Goal: Task Accomplishment & Management: Manage account settings

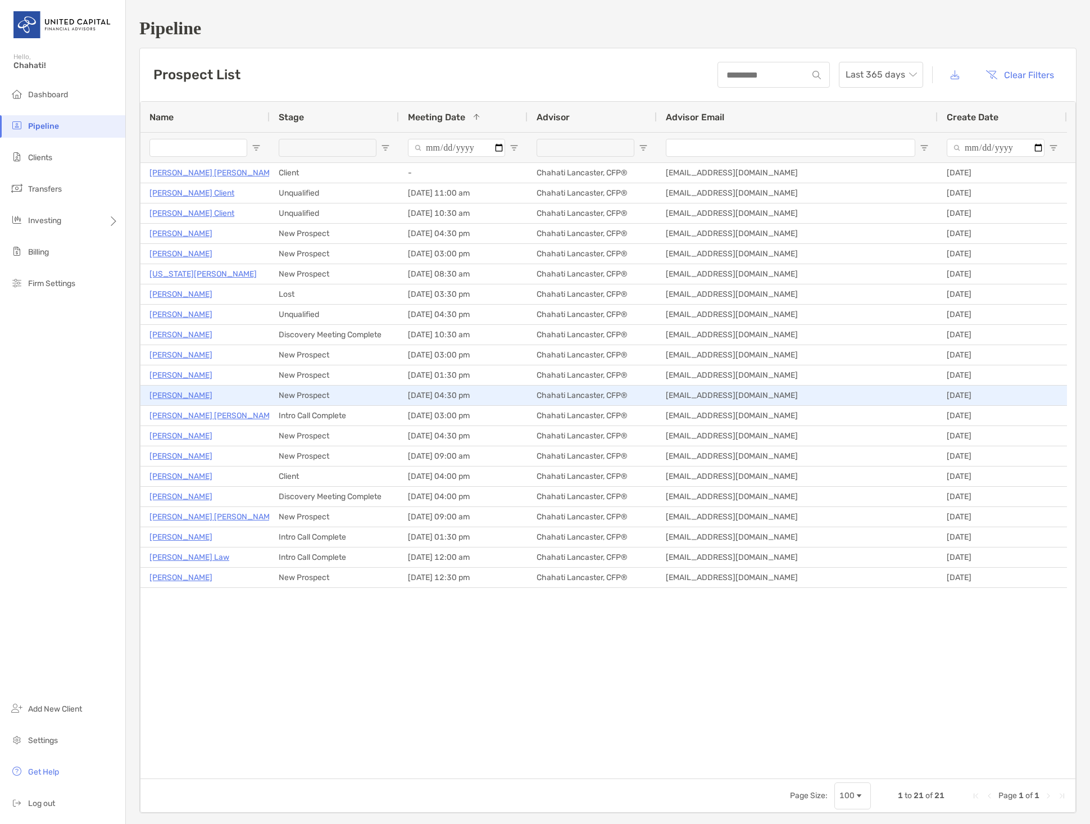
click at [171, 395] on p "Lorne Ross" at bounding box center [180, 395] width 63 height 14
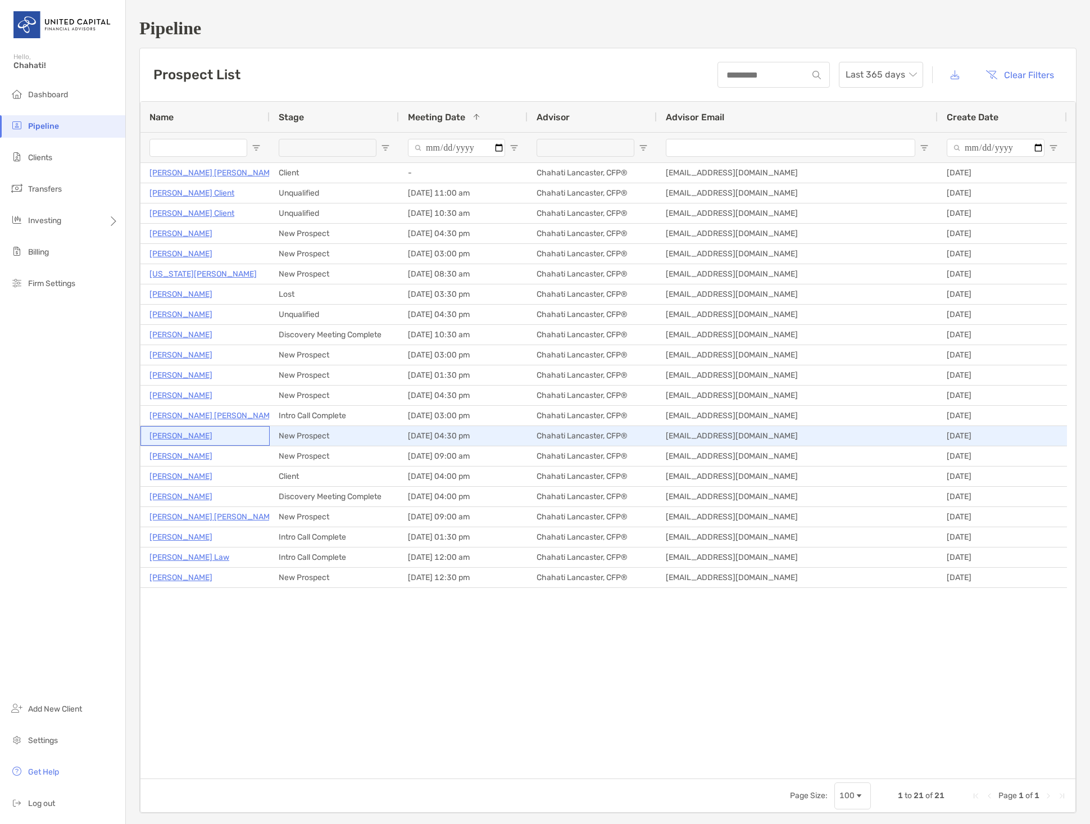
click at [199, 432] on p "[PERSON_NAME]" at bounding box center [180, 436] width 63 height 14
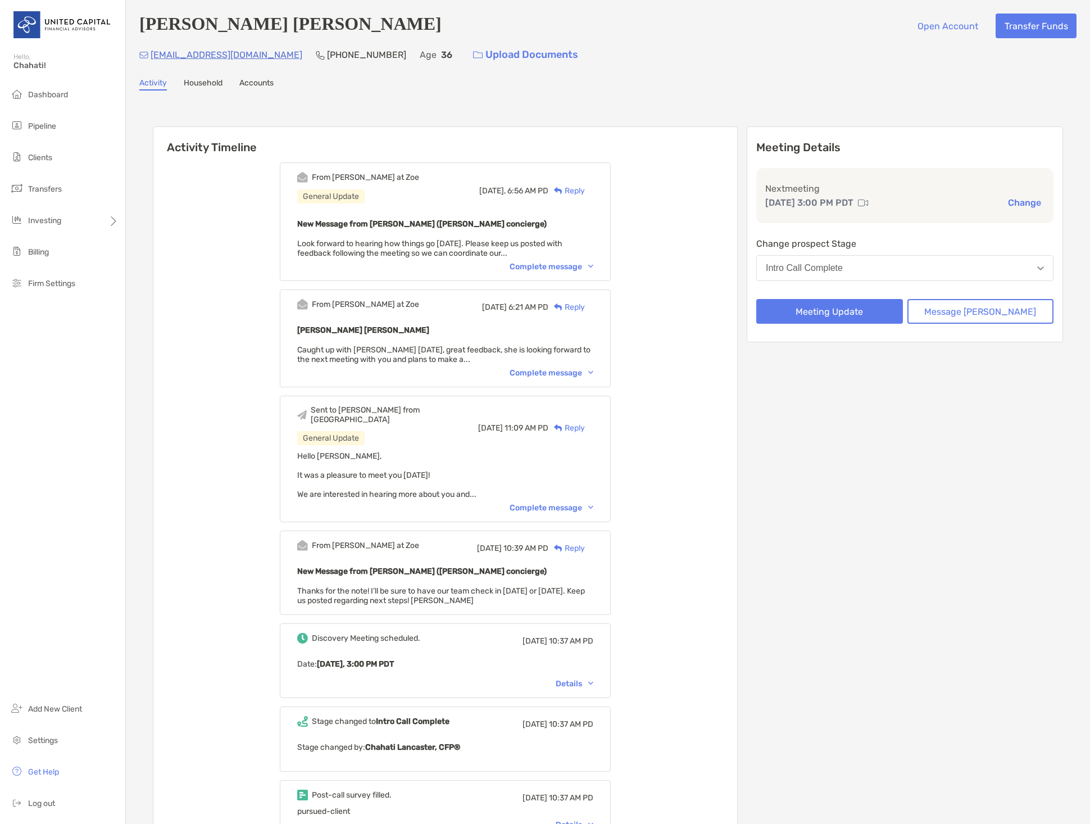
click at [826, 271] on div "Intro Call Complete" at bounding box center [804, 268] width 77 height 10
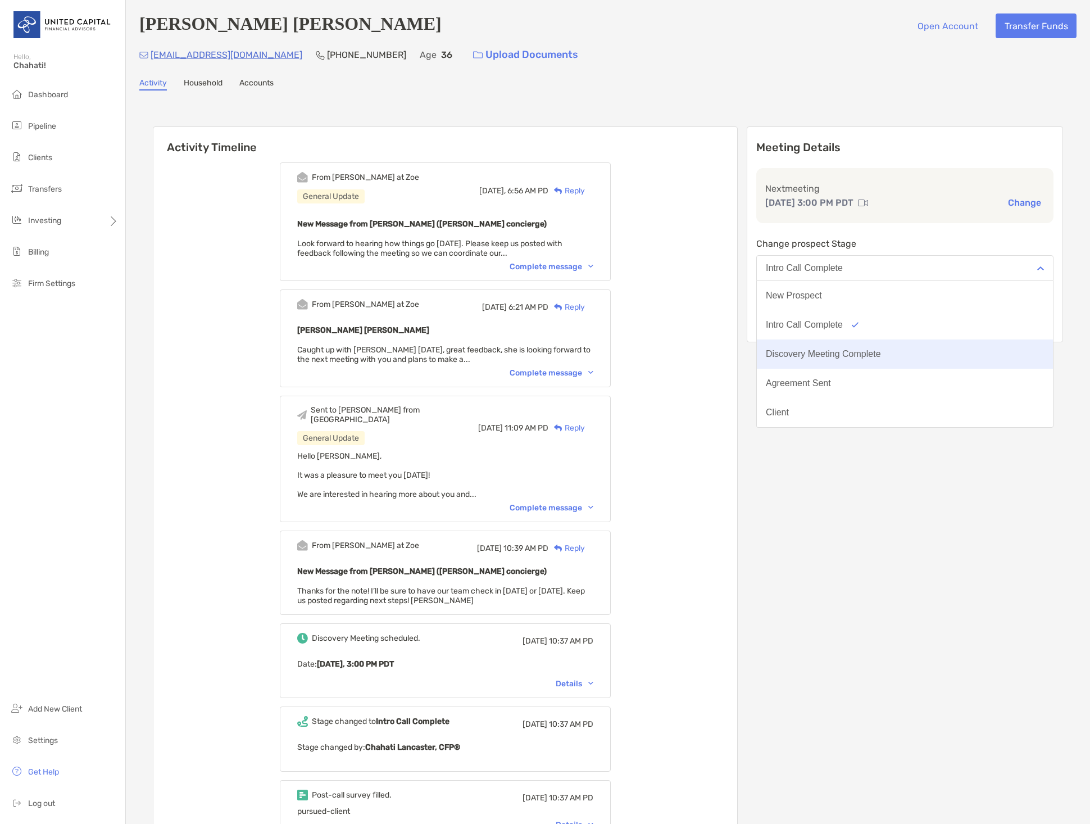
click at [837, 348] on button "Discovery Meeting Complete" at bounding box center [905, 353] width 296 height 29
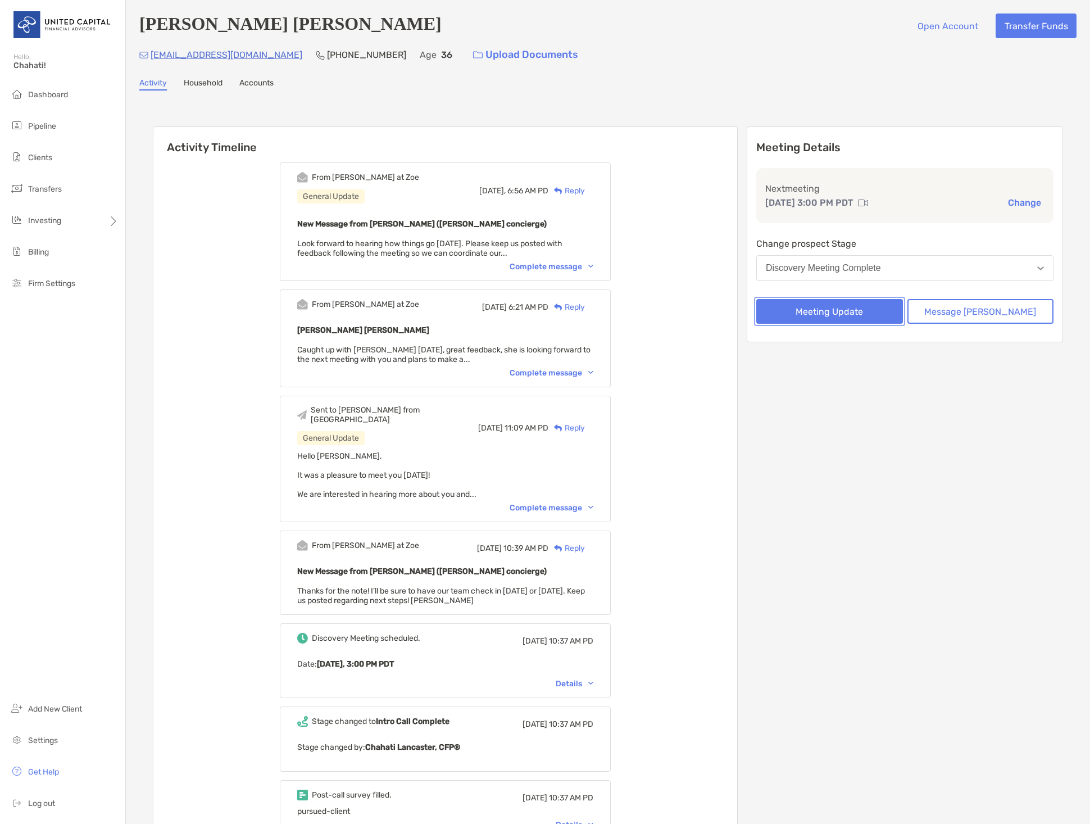
click at [836, 314] on button "Meeting Update" at bounding box center [829, 311] width 147 height 25
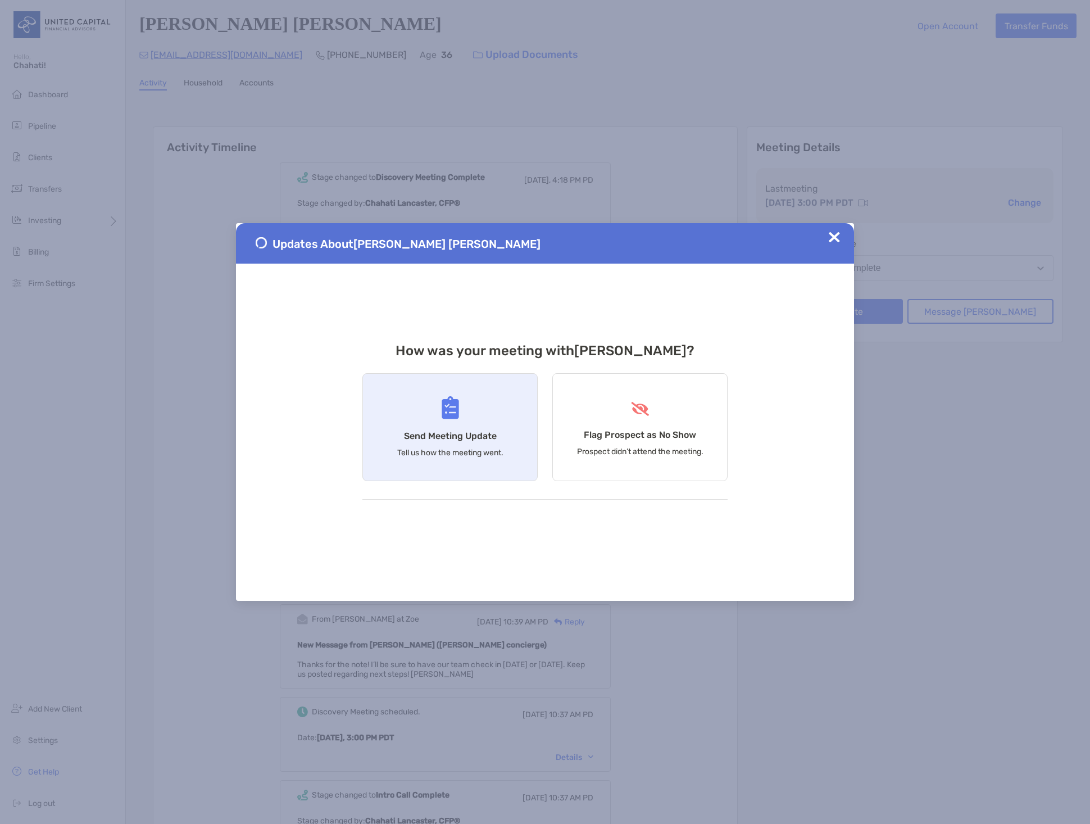
click at [483, 417] on div "Send Meeting Update Tell us how the meeting went." at bounding box center [449, 427] width 175 height 108
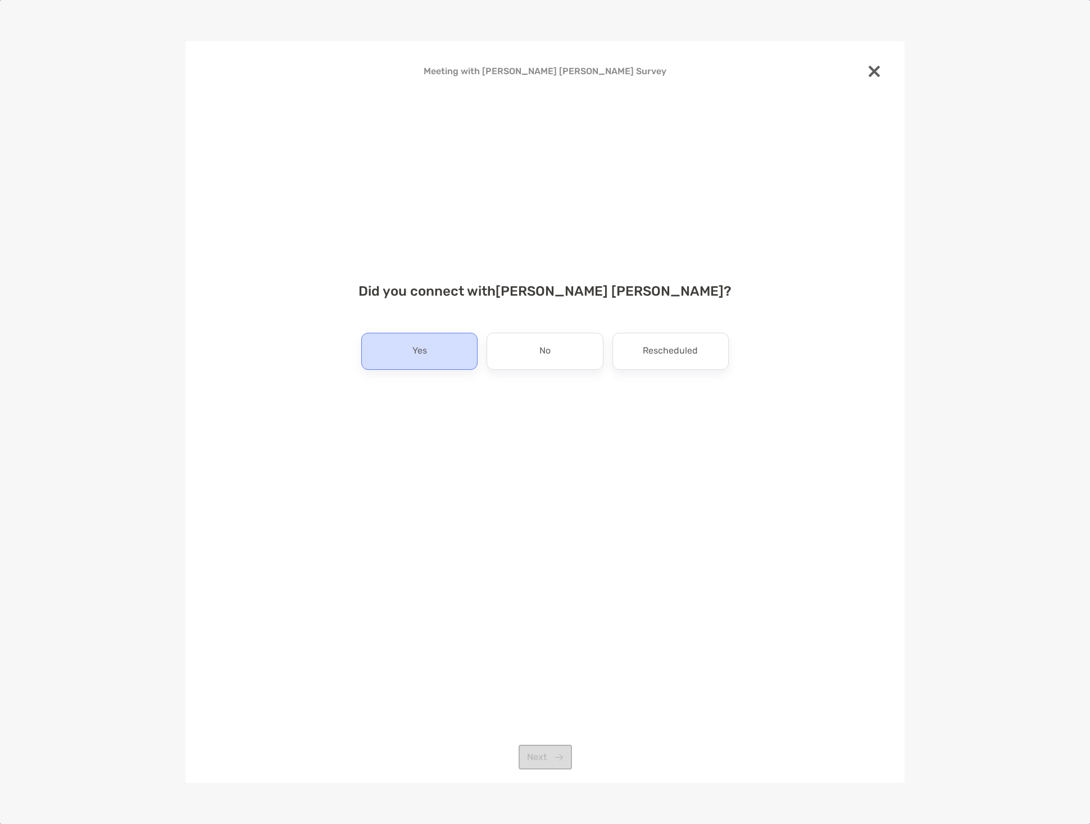
click at [450, 364] on div "Yes" at bounding box center [419, 351] width 116 height 37
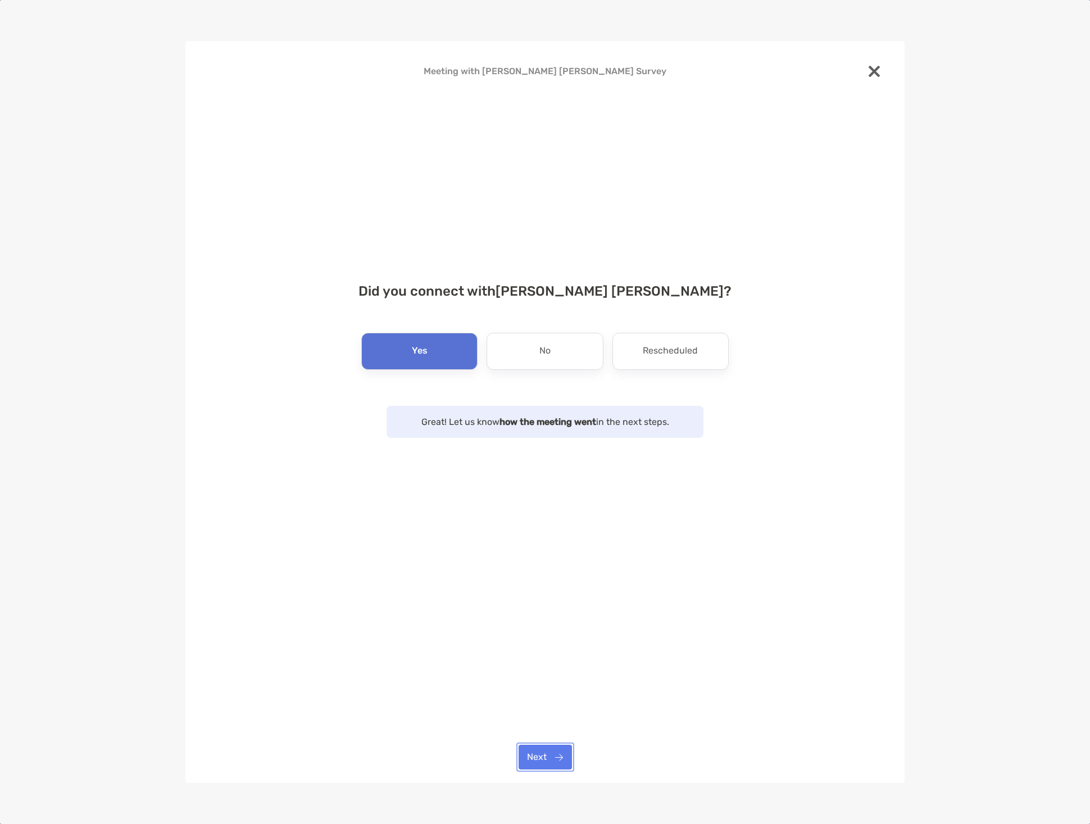
click at [555, 763] on button "Next" at bounding box center [545, 757] width 53 height 25
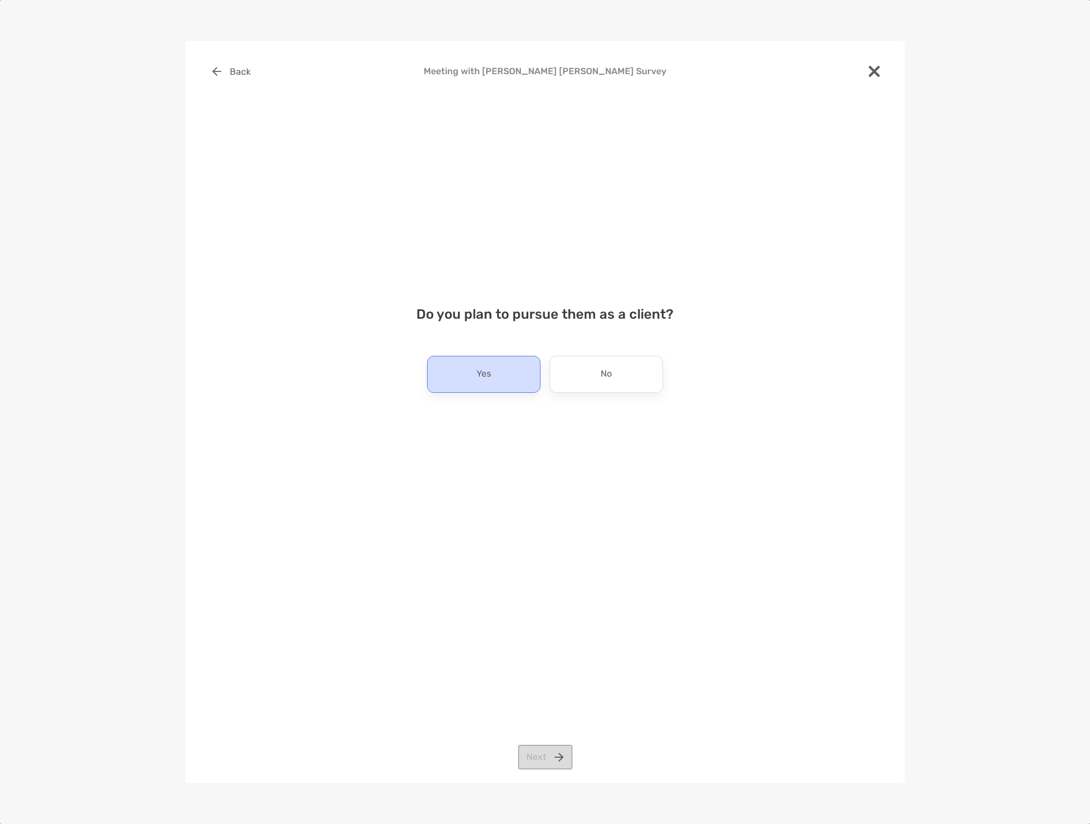
click at [494, 388] on div "Yes" at bounding box center [484, 374] width 114 height 37
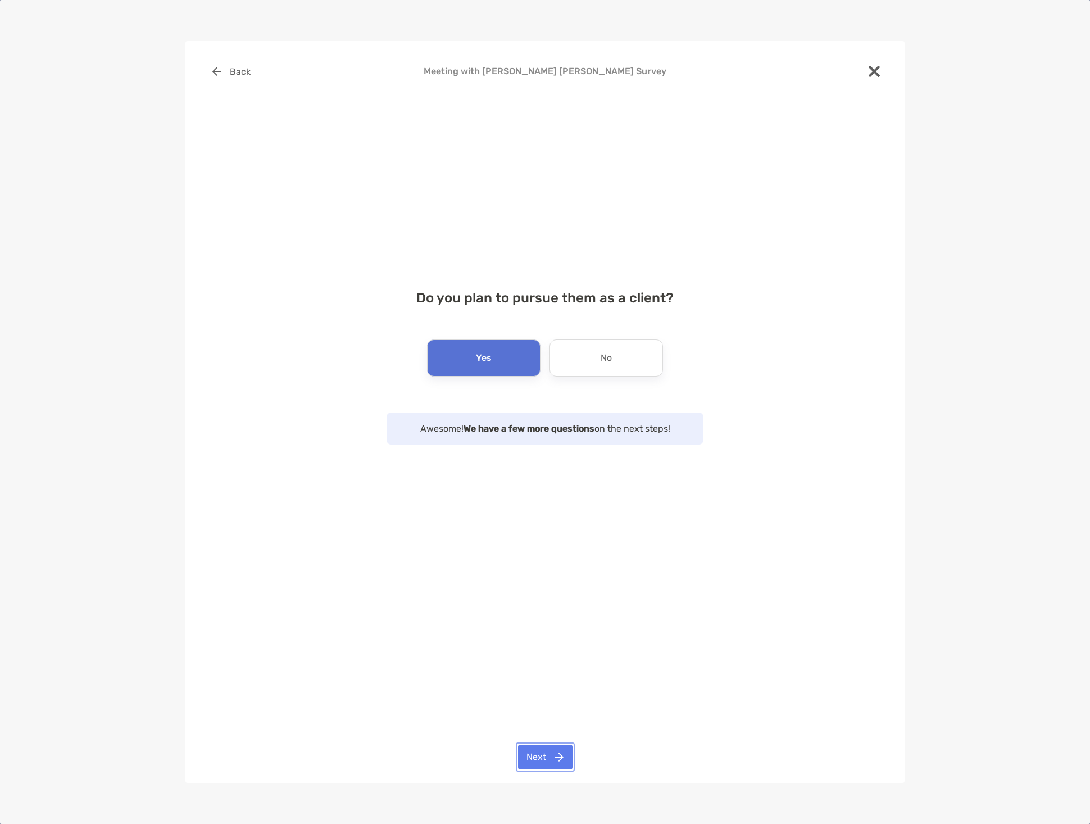
click at [546, 760] on button "Next" at bounding box center [545, 757] width 55 height 25
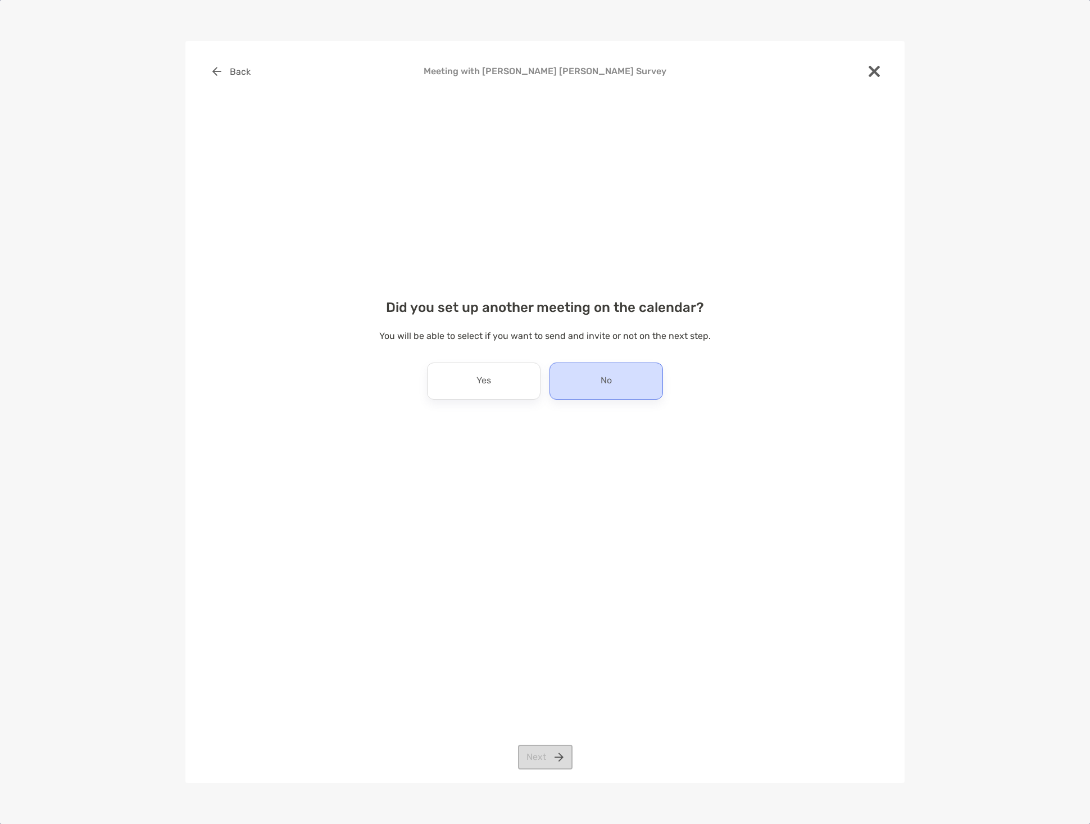
click at [588, 387] on div "No" at bounding box center [607, 380] width 114 height 37
drag, startPoint x: 544, startPoint y: 763, endPoint x: 545, endPoint y: 552, distance: 211.3
click at [544, 762] on button "Next" at bounding box center [545, 757] width 55 height 25
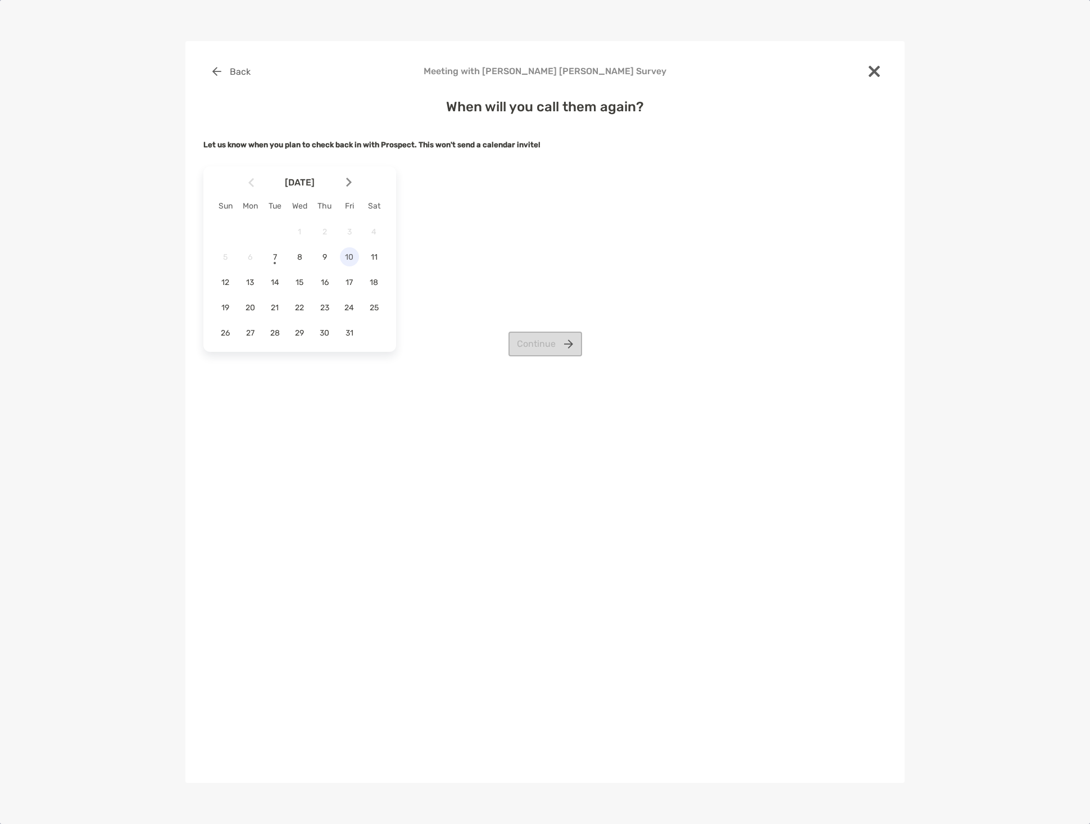
click at [348, 260] on span "10" at bounding box center [349, 257] width 19 height 10
click at [534, 336] on button "Continue" at bounding box center [546, 344] width 74 height 25
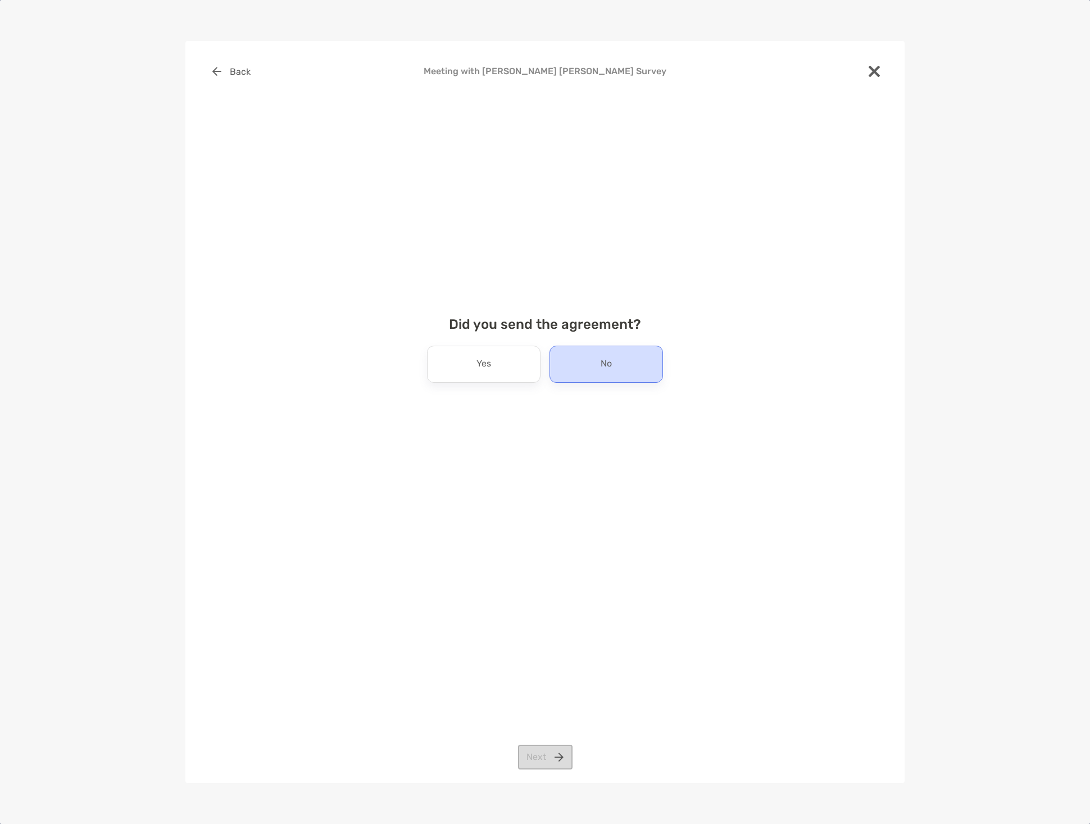
click at [572, 367] on div "No" at bounding box center [607, 364] width 114 height 37
click at [529, 753] on button "Next" at bounding box center [545, 757] width 55 height 25
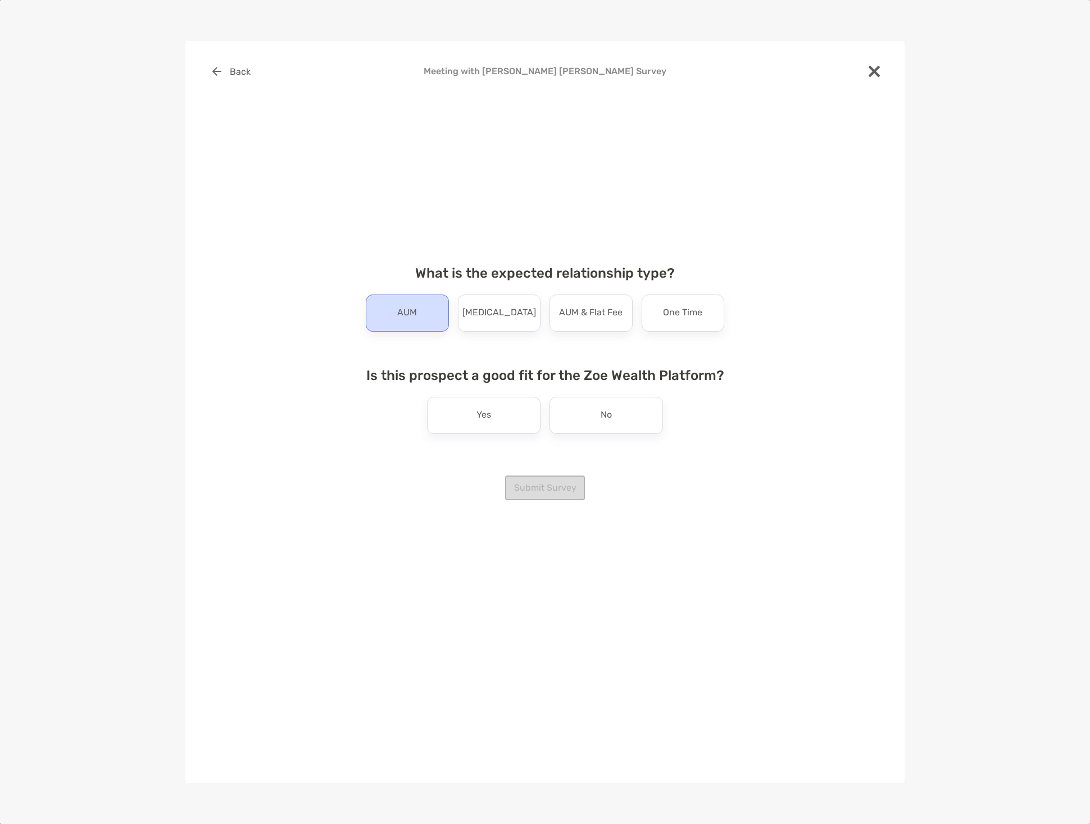
click at [428, 322] on div "AUM" at bounding box center [407, 312] width 83 height 37
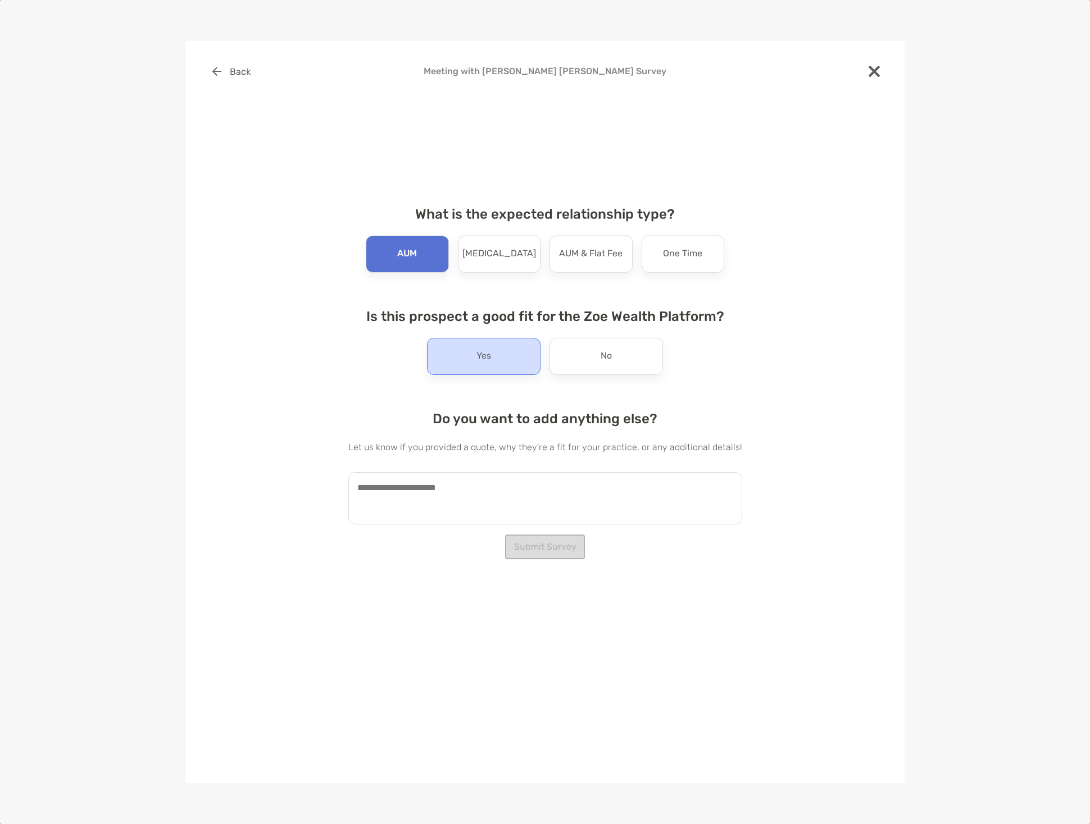
click at [507, 357] on div "Yes" at bounding box center [484, 356] width 114 height 37
click at [448, 501] on textarea at bounding box center [545, 498] width 394 height 52
paste textarea "**********"
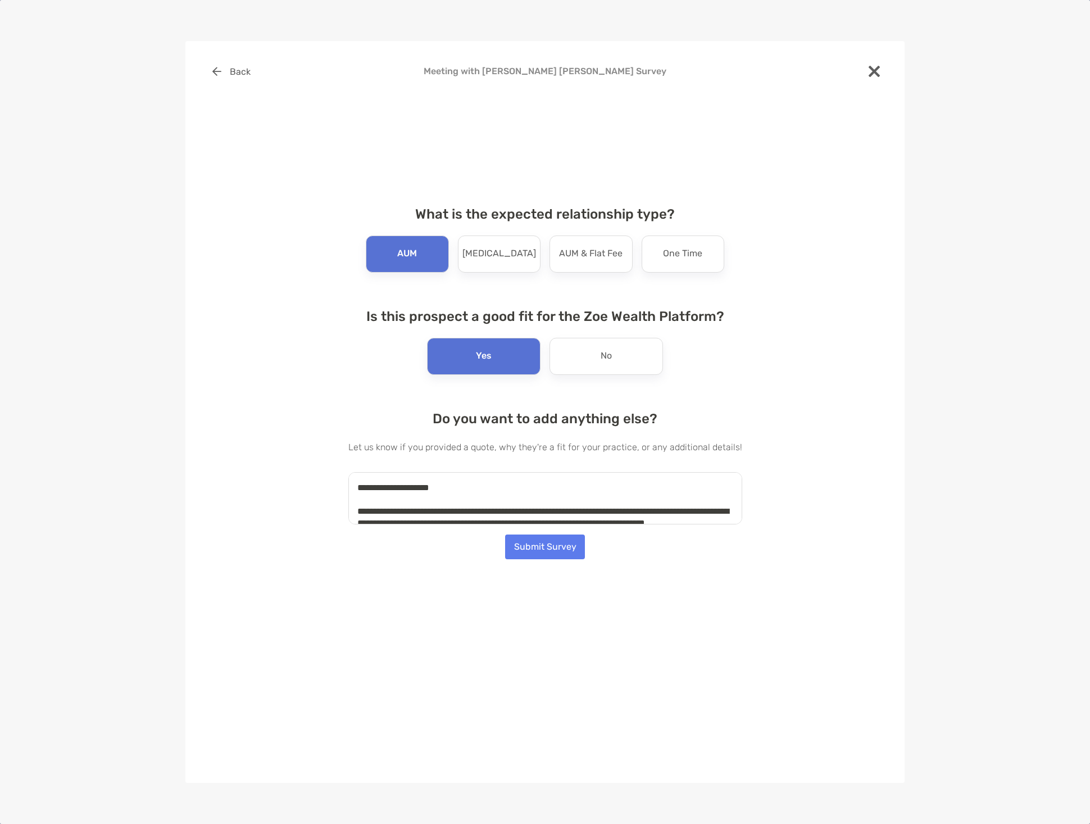
scroll to position [193, 0]
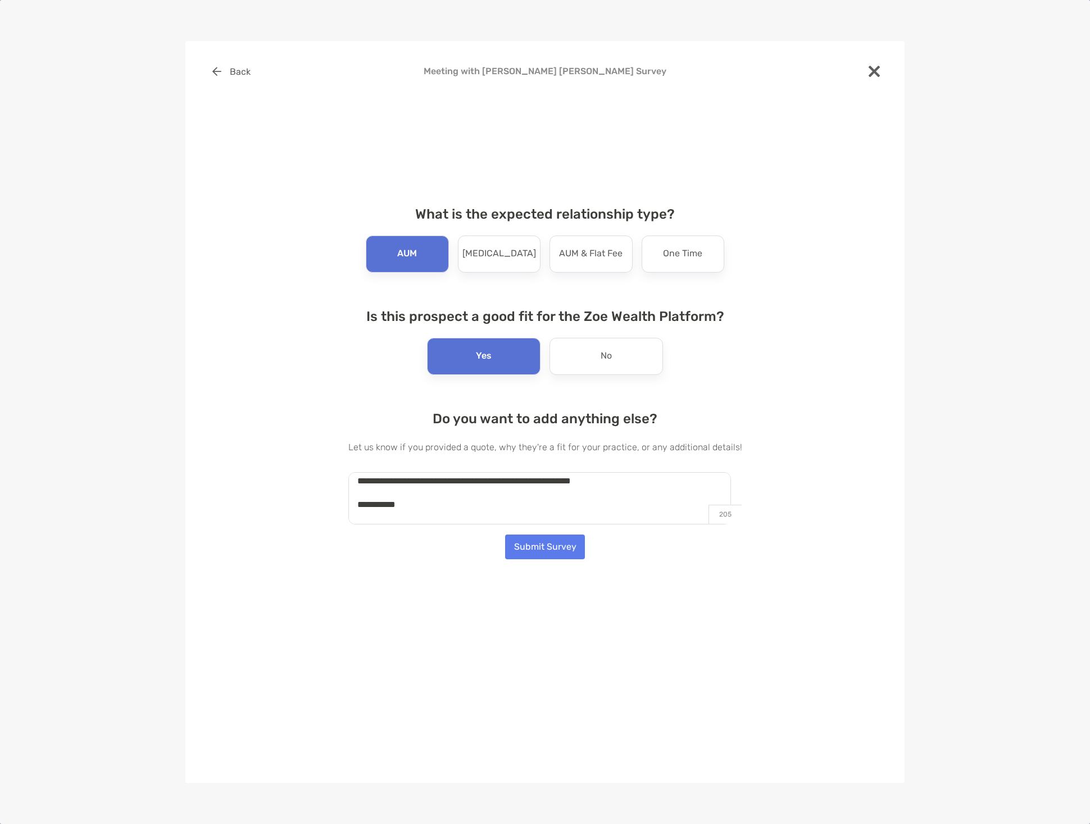
type textarea "**********"
click at [540, 541] on button "Submit Survey" at bounding box center [545, 546] width 80 height 25
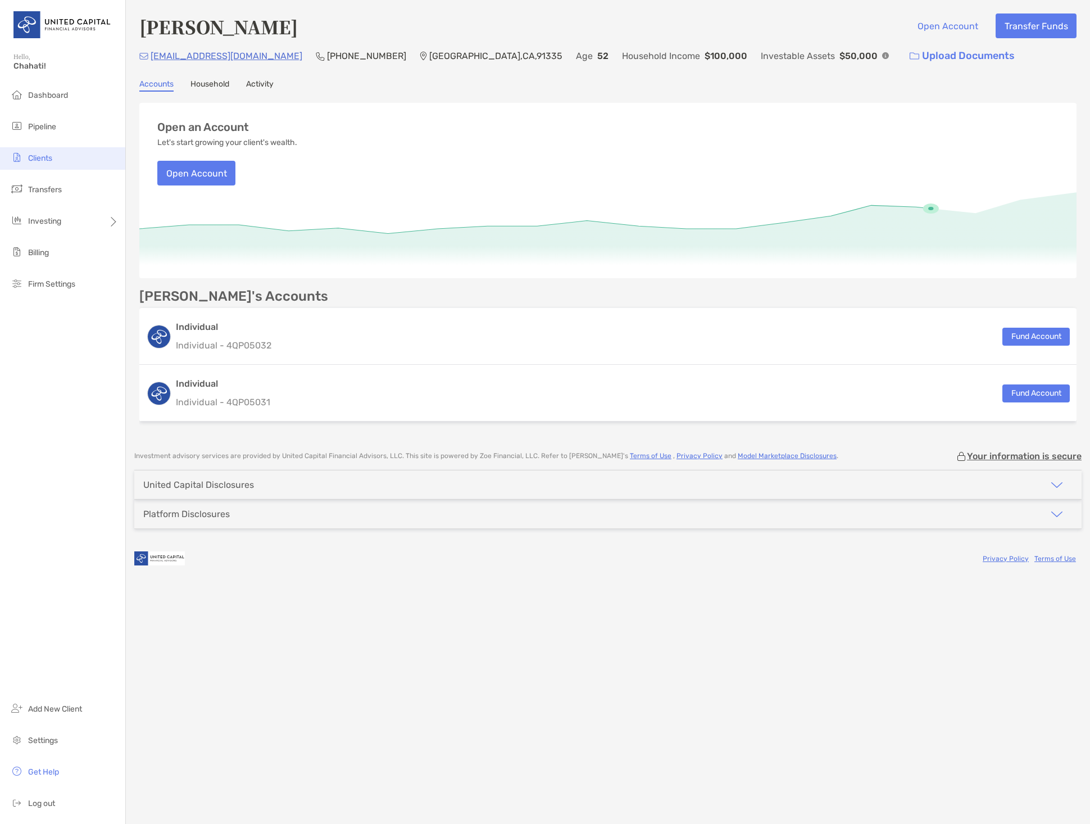
click at [79, 164] on li "Clients" at bounding box center [62, 158] width 125 height 22
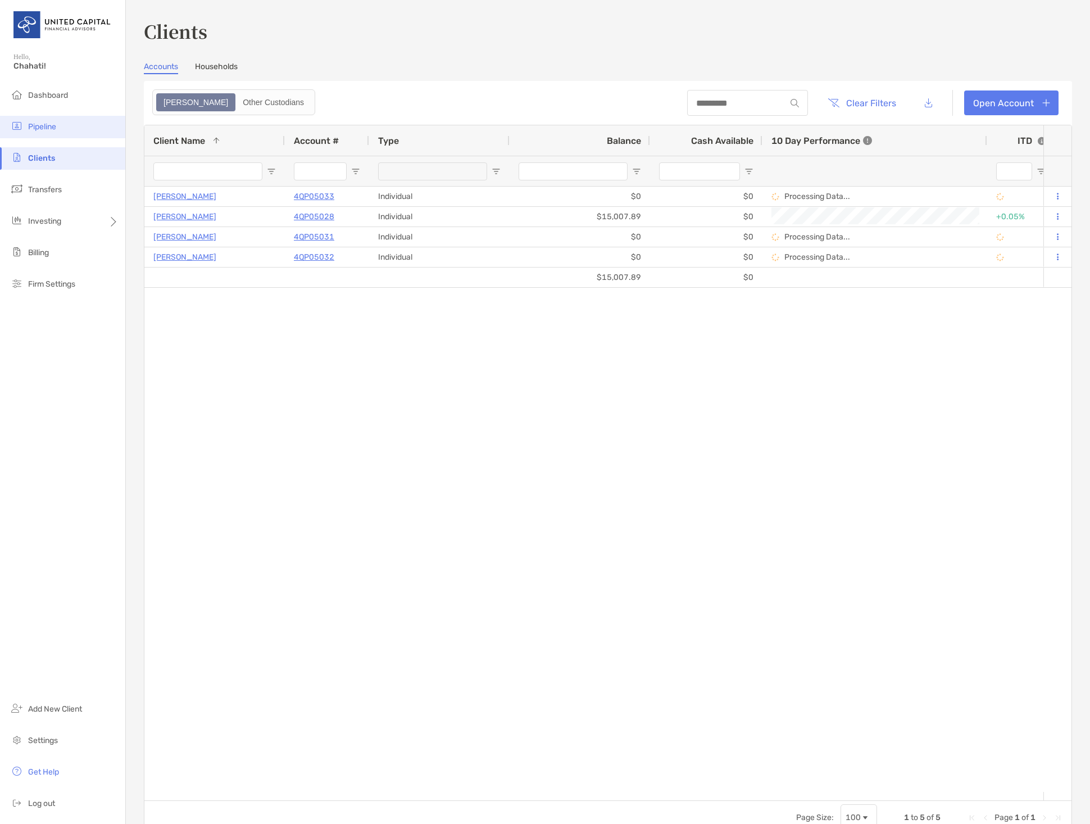
click at [48, 124] on span "Pipeline" at bounding box center [42, 127] width 28 height 10
